Goal: Task Accomplishment & Management: Use online tool/utility

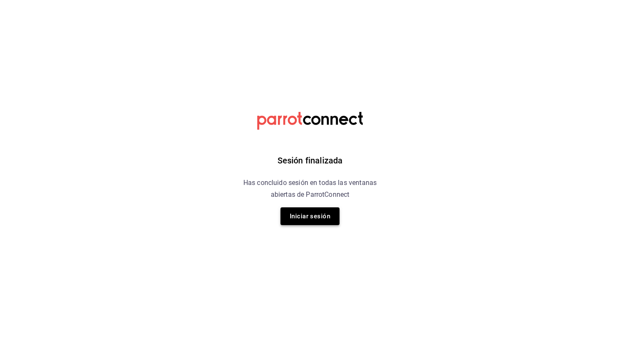
click at [312, 208] on button "Iniciar sesión" at bounding box center [310, 216] width 59 height 18
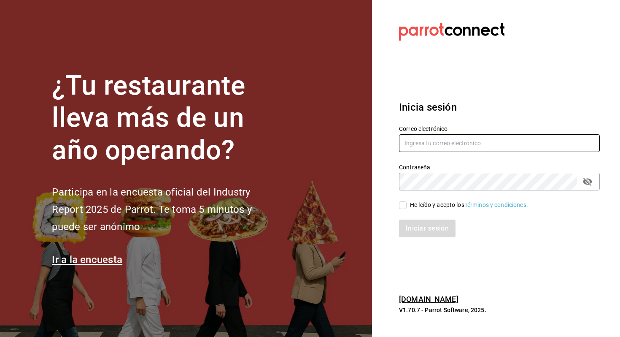
click at [457, 151] on input "text" at bounding box center [499, 143] width 201 height 18
type input "allanmorletaguirre@gmail.com"
click at [438, 206] on div "He leído y acepto los Términos y condiciones." at bounding box center [469, 204] width 118 height 9
click at [407, 206] on input "He leído y acepto los Términos y condiciones." at bounding box center [403, 205] width 8 height 8
checkbox input "true"
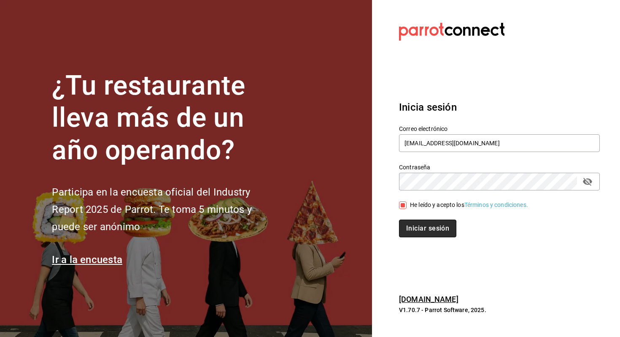
click at [428, 226] on button "Iniciar sesión" at bounding box center [427, 228] width 57 height 18
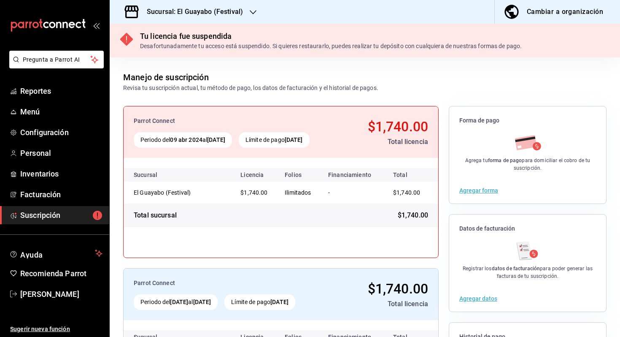
click at [210, 6] on div "Sucursal: El Guayabo (Festival)" at bounding box center [187, 12] width 143 height 24
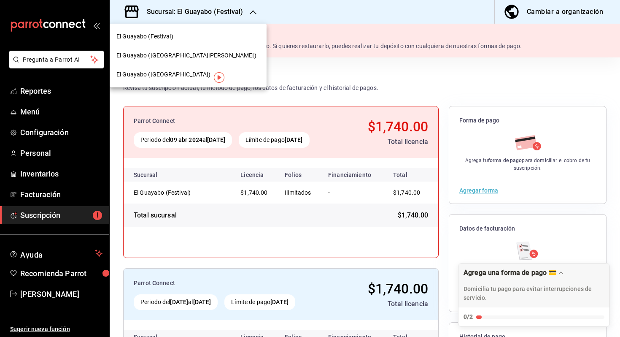
click at [181, 70] on span "El Guayabo ([GEOGRAPHIC_DATA])" at bounding box center [163, 74] width 94 height 9
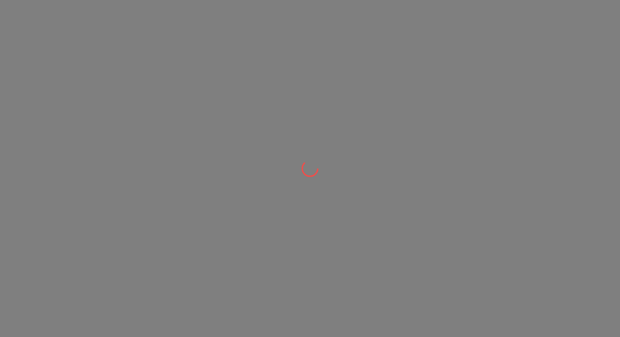
click at [54, 89] on div at bounding box center [310, 168] width 620 height 337
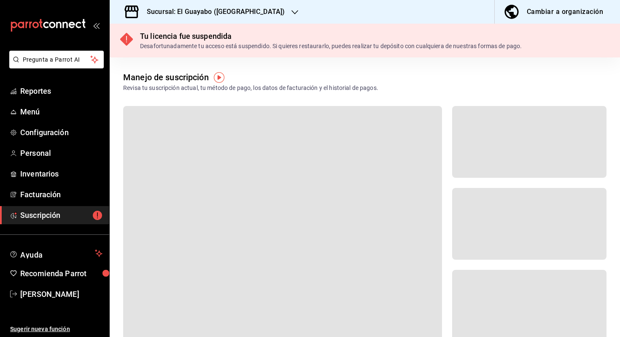
click at [49, 78] on li "Pregunta a Parrot AI" at bounding box center [54, 66] width 103 height 31
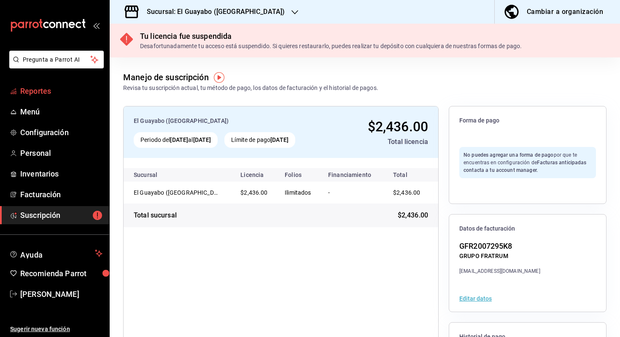
click at [47, 85] on link "Reportes" at bounding box center [54, 91] width 109 height 18
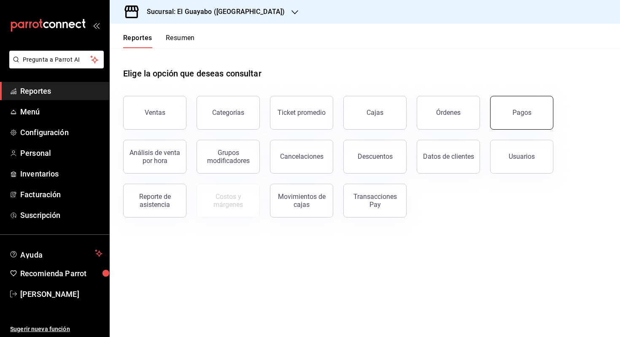
click at [516, 116] on button "Pagos" at bounding box center [521, 113] width 63 height 34
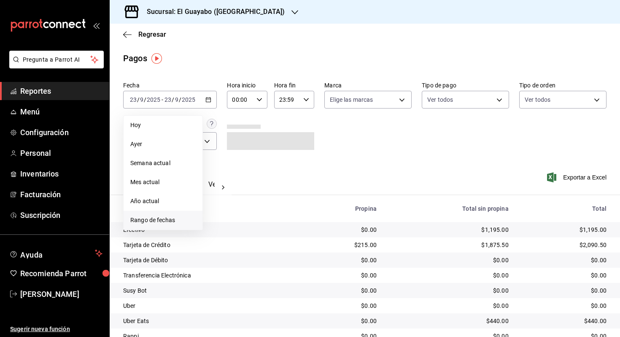
click at [167, 225] on li "Rango de fechas" at bounding box center [163, 220] width 79 height 19
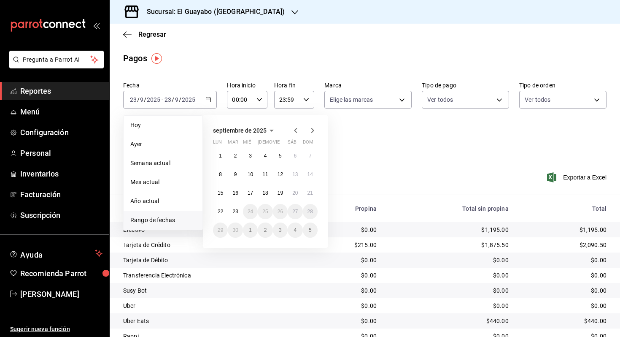
click at [295, 131] on icon "button" at bounding box center [296, 130] width 10 height 10
click at [278, 155] on button "1" at bounding box center [280, 155] width 15 height 15
click at [297, 129] on icon "button" at bounding box center [296, 130] width 10 height 10
click at [283, 152] on button "1" at bounding box center [280, 155] width 15 height 15
click at [308, 226] on button "31" at bounding box center [310, 229] width 15 height 15
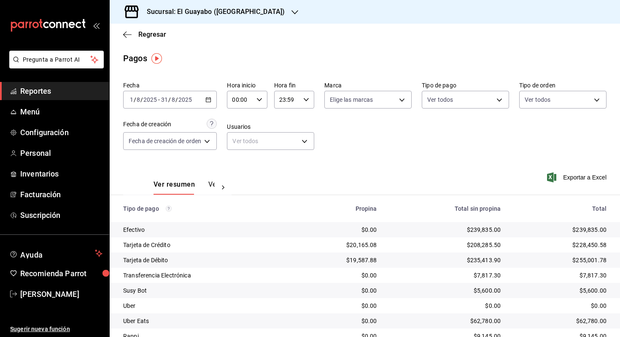
click at [172, 100] on input "8" at bounding box center [173, 99] width 4 height 7
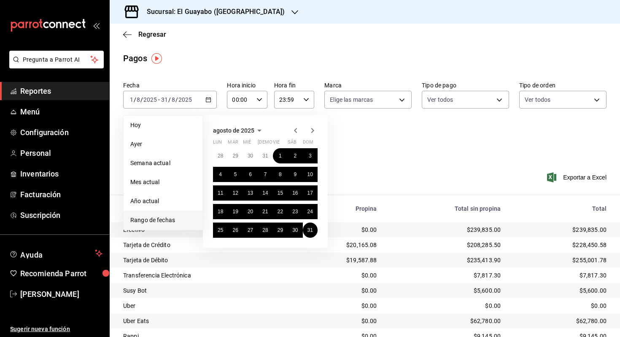
click at [292, 130] on icon "button" at bounding box center [296, 130] width 10 height 10
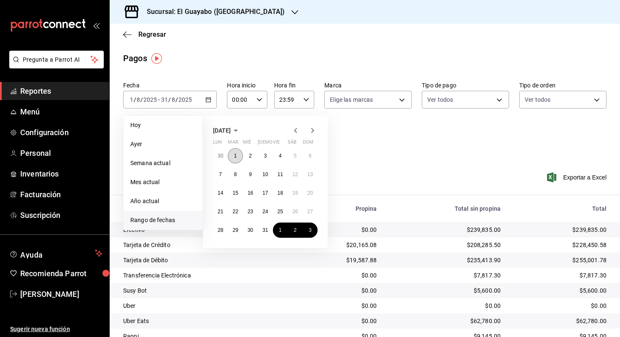
click at [233, 152] on button "1" at bounding box center [235, 155] width 15 height 15
click at [268, 229] on abbr "31" at bounding box center [265, 230] width 5 height 6
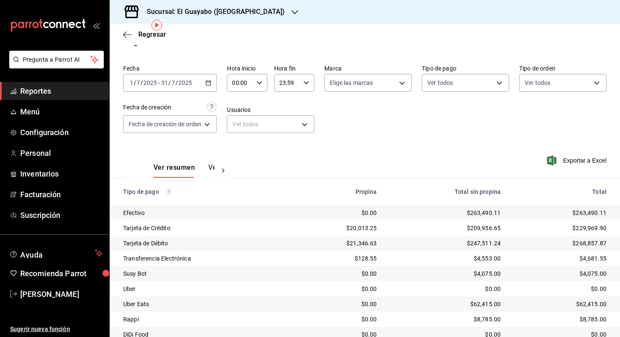
scroll to position [49, 0]
